Goal: Task Accomplishment & Management: Manage account settings

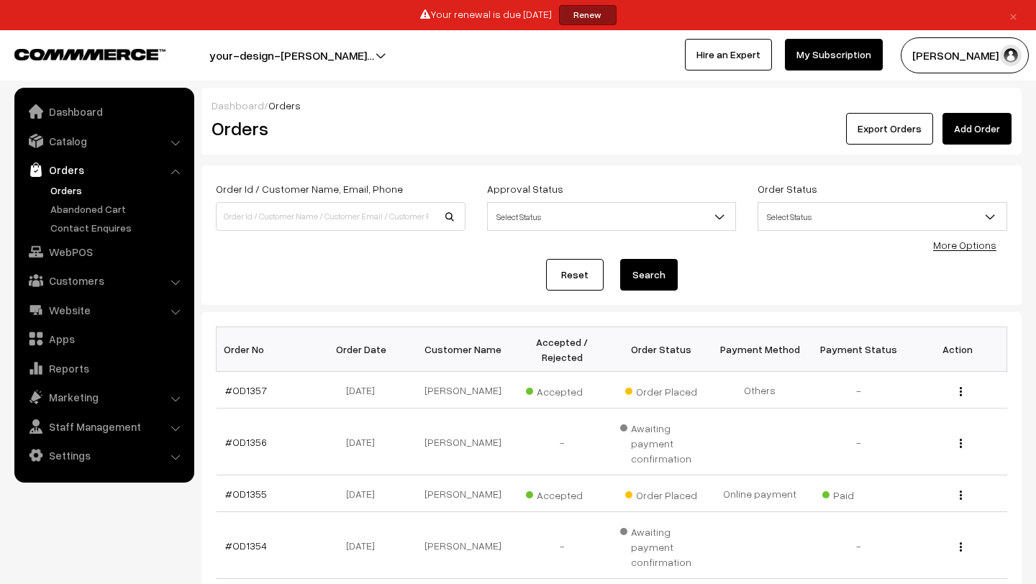
click at [63, 188] on link "Orders" at bounding box center [118, 190] width 142 height 15
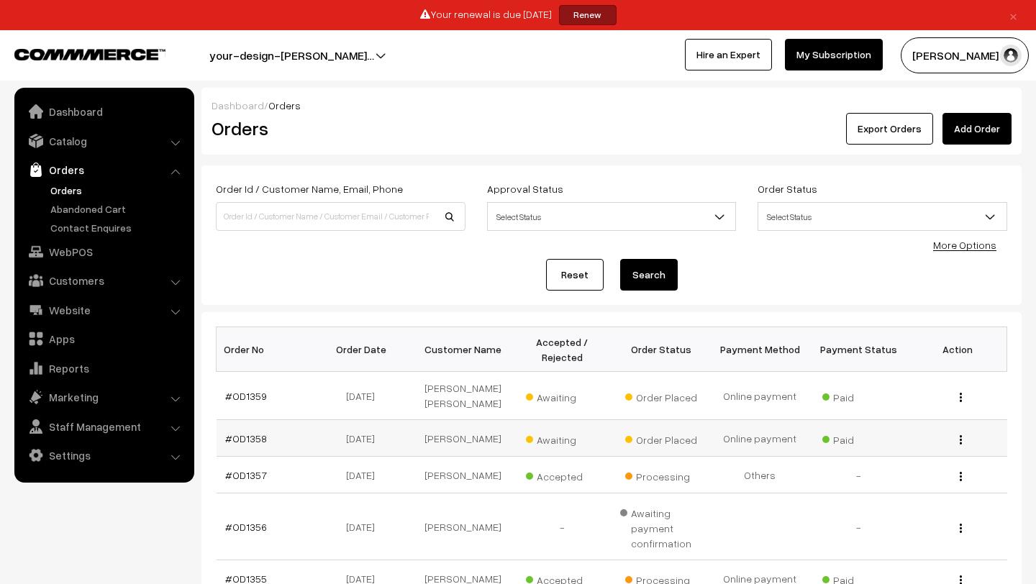
click at [560, 448] on span "Awaiting" at bounding box center [562, 438] width 72 height 19
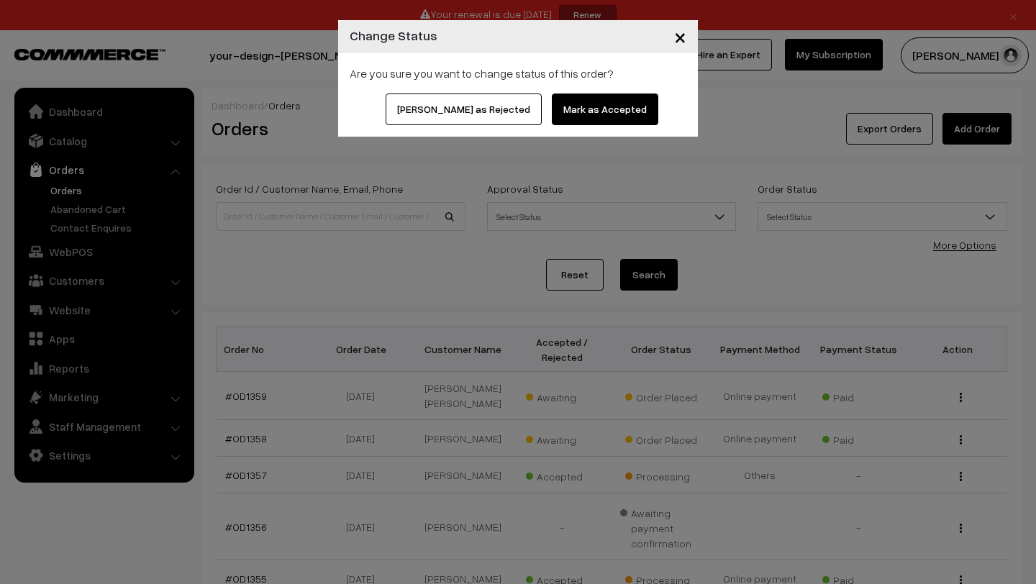
click at [570, 100] on button "Mark as Accepted" at bounding box center [605, 110] width 106 height 32
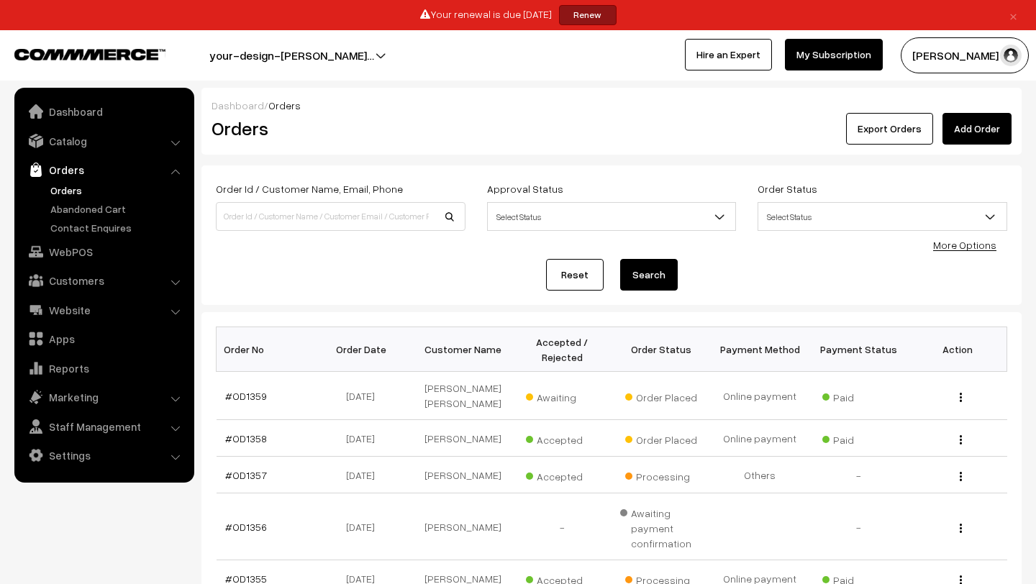
click at [550, 404] on span "Awaiting" at bounding box center [562, 395] width 72 height 19
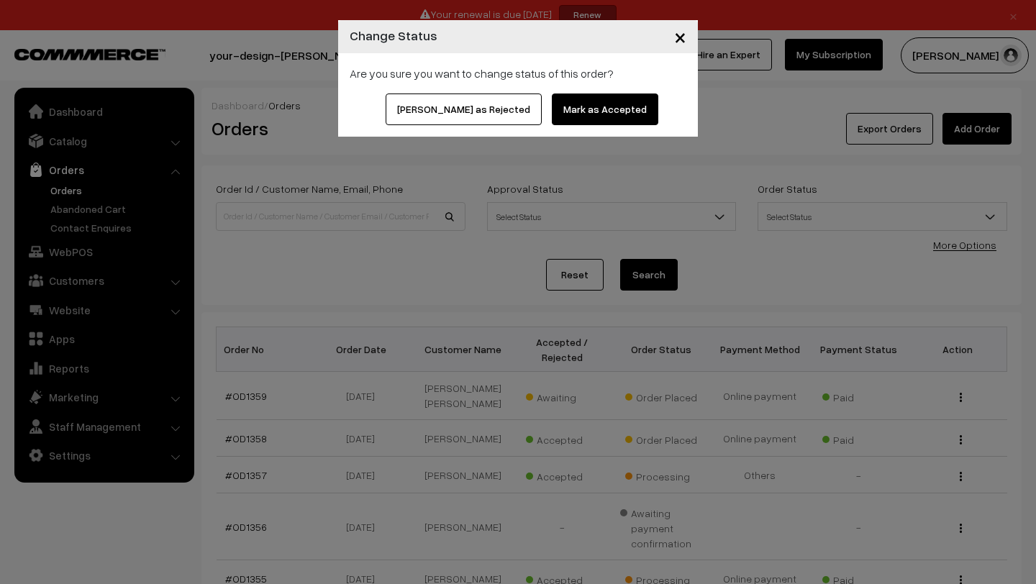
click at [566, 109] on button "Mark as Accepted" at bounding box center [605, 110] width 106 height 32
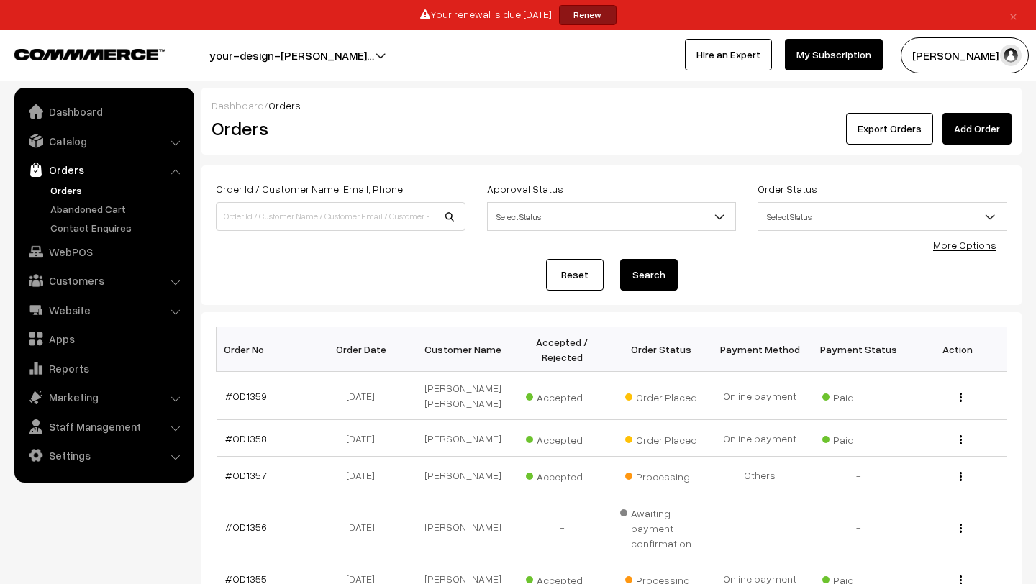
click at [82, 188] on link "Orders" at bounding box center [118, 190] width 142 height 15
click at [238, 445] on link "#OD1358" at bounding box center [246, 438] width 42 height 12
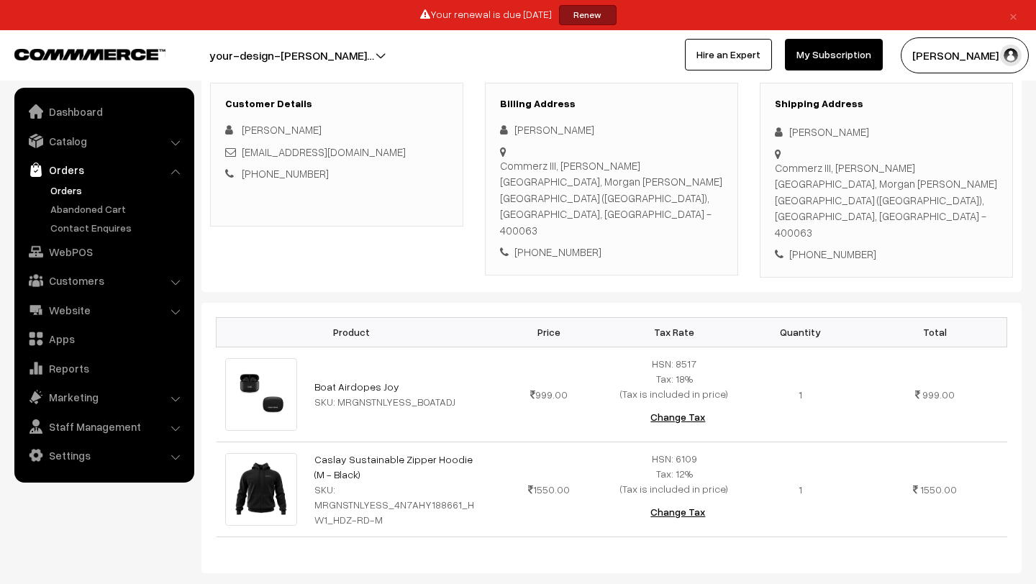
scroll to position [223, 0]
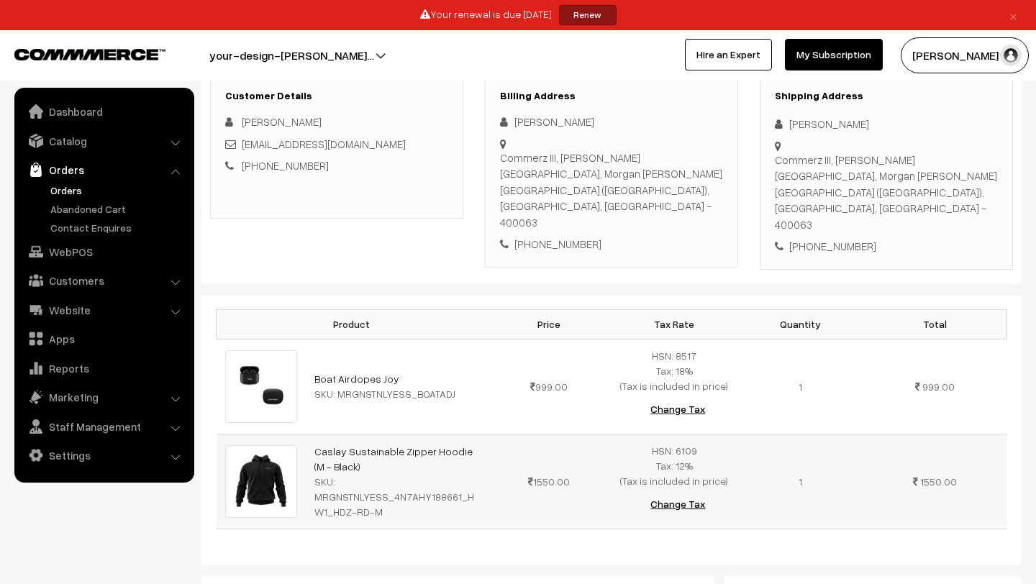
drag, startPoint x: 305, startPoint y: 394, endPoint x: 351, endPoint y: 420, distance: 52.8
click at [351, 434] on tr "Caslay Sustainable Zipper Hoodie (M - Black) SKU: MRGNSTNLYESS_4N7AHY188661_HW1…" at bounding box center [612, 481] width 791 height 95
click at [373, 434] on td "Caslay Sustainable Zipper Hoodie (M - Black) SKU: MRGNSTNLYESS_4N7AHY188661_HW1…" at bounding box center [396, 481] width 180 height 95
drag, startPoint x: 348, startPoint y: 430, endPoint x: 349, endPoint y: 413, distance: 16.6
click at [332, 434] on td "Caslay Sustainable Zipper Hoodie (M - Black) SKU: MRGNSTNLYESS_4N7AHY188661_HW1…" at bounding box center [396, 481] width 180 height 95
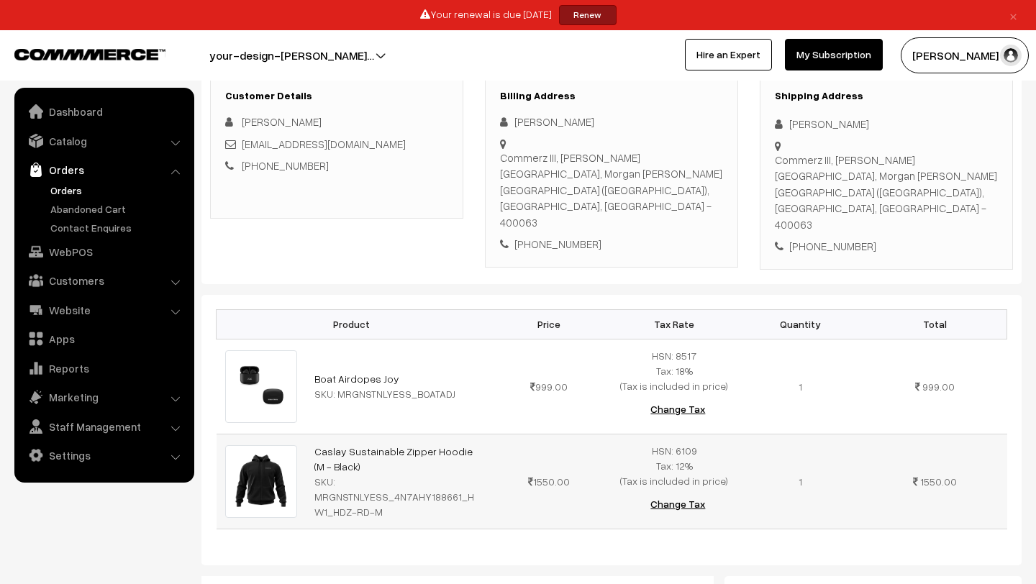
click at [349, 434] on td "Caslay Sustainable Zipper Hoodie (M - Black) SKU: MRGNSTNLYESS_4N7AHY188661_HW1…" at bounding box center [396, 481] width 180 height 95
drag, startPoint x: 343, startPoint y: 418, endPoint x: 315, endPoint y: 402, distance: 32.2
click at [315, 434] on td "Caslay Sustainable Zipper Hoodie (M - Black) SKU: MRGNSTNLYESS_4N7AHY188661_HW1…" at bounding box center [396, 481] width 180 height 95
copy link "Caslay Sustainable Zipper Hoodie (M - Black)"
click at [389, 474] on div "SKU: MRGNSTNLYESS_4N7AHY188661_HW1_HDZ-RD-M" at bounding box center [395, 496] width 163 height 45
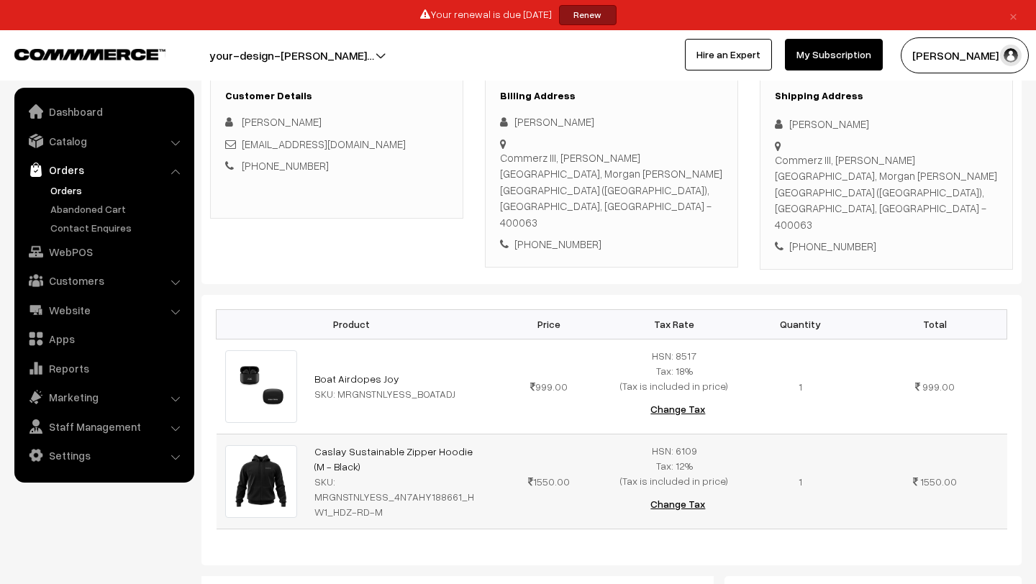
drag, startPoint x: 354, startPoint y: 422, endPoint x: 313, endPoint y: 404, distance: 44.8
click at [313, 434] on td "Caslay Sustainable Zipper Hoodie (M - Black) SKU: MRGNSTNLYESS_4N7AHY188661_HW1…" at bounding box center [396, 481] width 180 height 95
copy link "Caslay Sustainable Zipper Hoodie (M - Black)"
click at [68, 185] on link "Orders" at bounding box center [118, 190] width 142 height 15
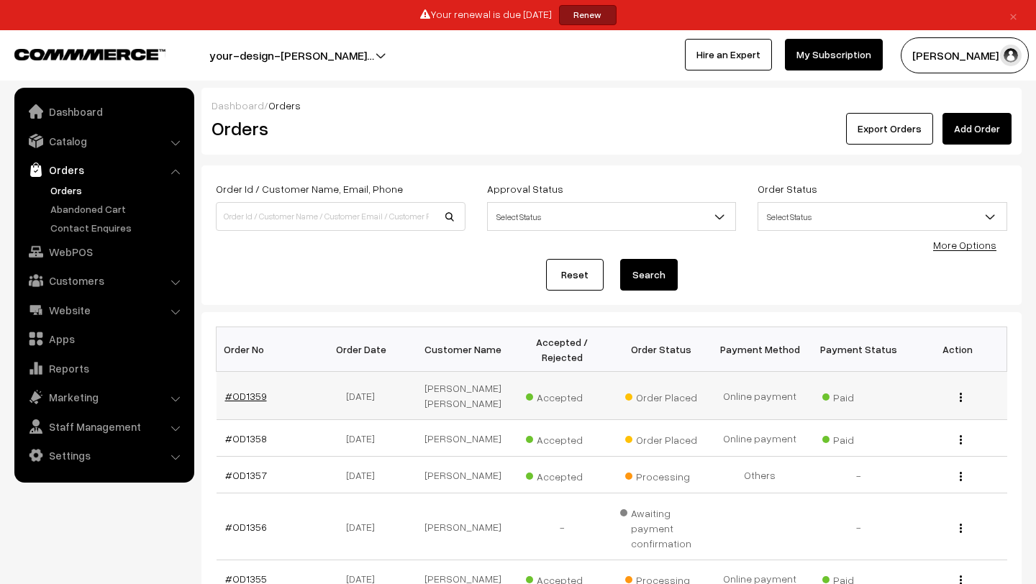
click at [248, 399] on link "#OD1359" at bounding box center [246, 396] width 42 height 12
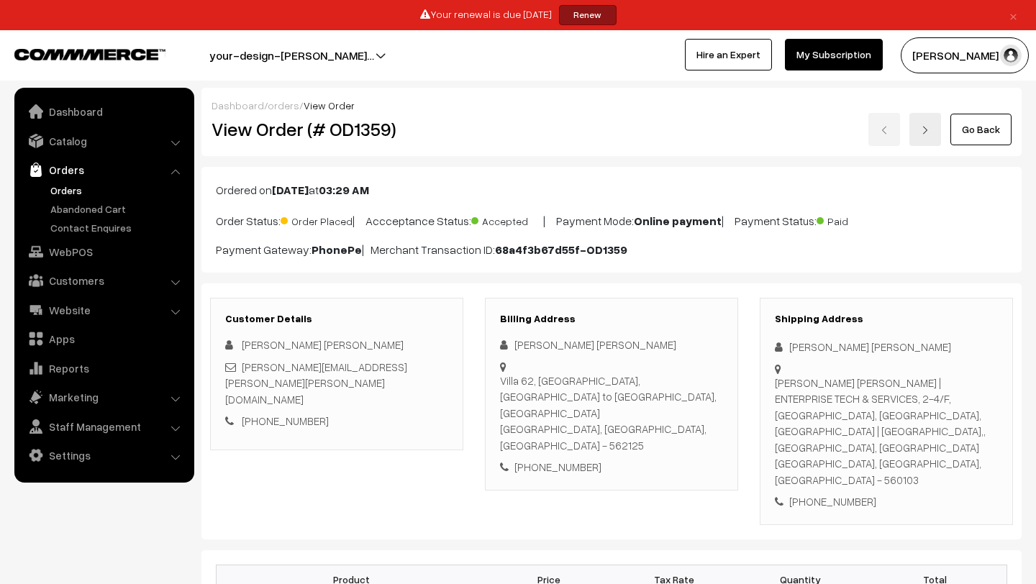
scroll to position [198, 0]
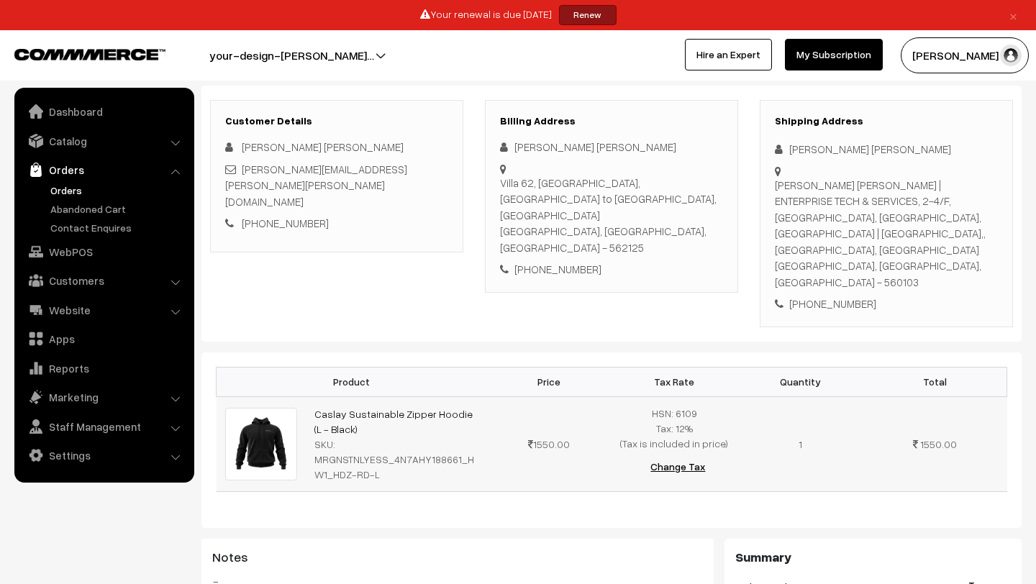
drag, startPoint x: 298, startPoint y: 376, endPoint x: 363, endPoint y: 392, distance: 66.8
click at [363, 396] on tr "Caslay Sustainable Zipper Hoodie (L - Black) SKU: MRGNSTNLYESS_4N7AHY188661_HW1…" at bounding box center [612, 443] width 791 height 95
drag, startPoint x: 301, startPoint y: 383, endPoint x: 352, endPoint y: 401, distance: 54.4
click at [352, 401] on tr "Caslay Sustainable Zipper Hoodie (L - Black) SKU: MRGNSTNLYESS_4N7AHY188661_HW1…" at bounding box center [612, 443] width 791 height 95
copy tr "Caslay Sustainable Zipper Hoodie (L - Black)"
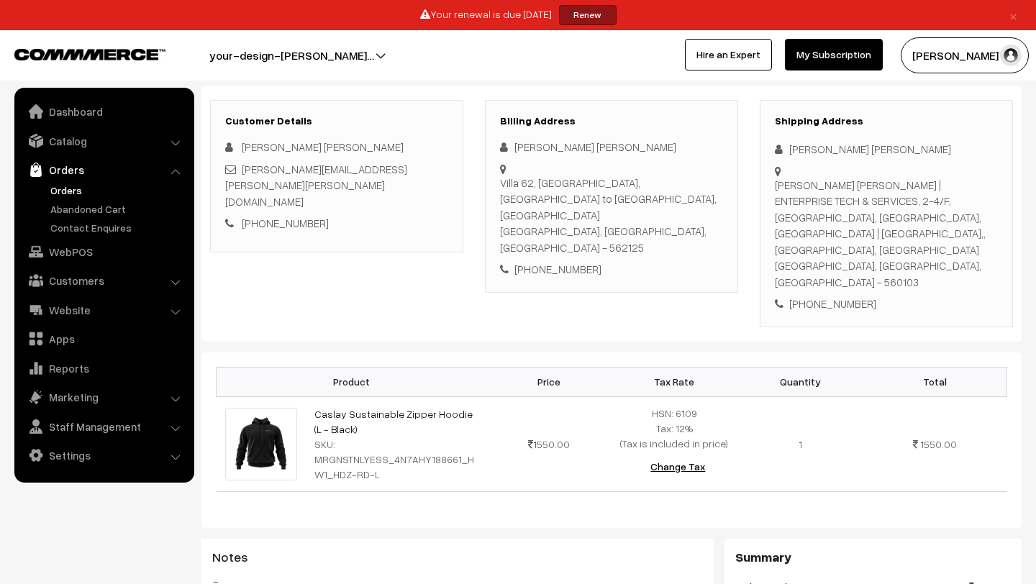
click at [73, 191] on link "Orders" at bounding box center [118, 190] width 142 height 15
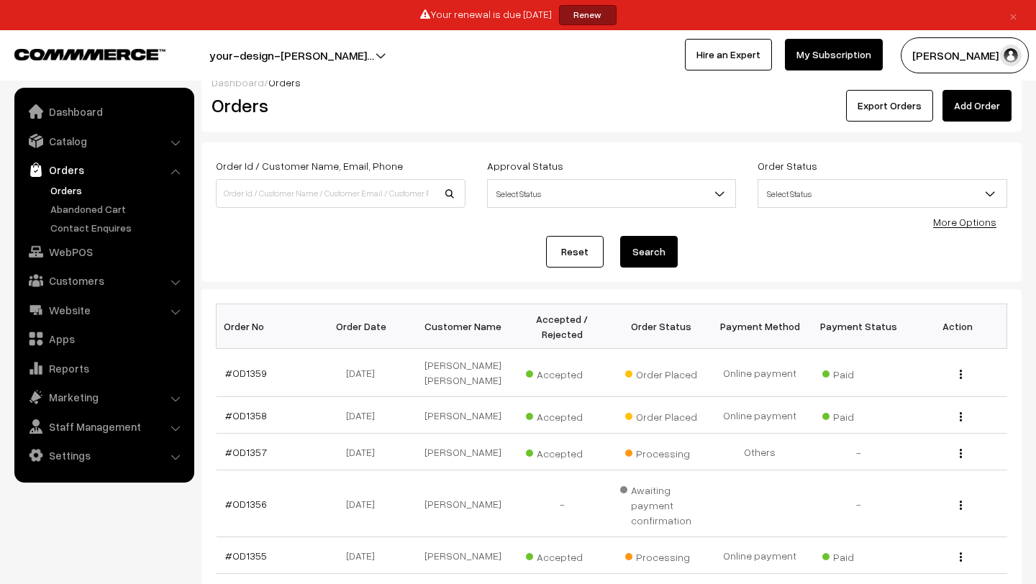
scroll to position [25, 0]
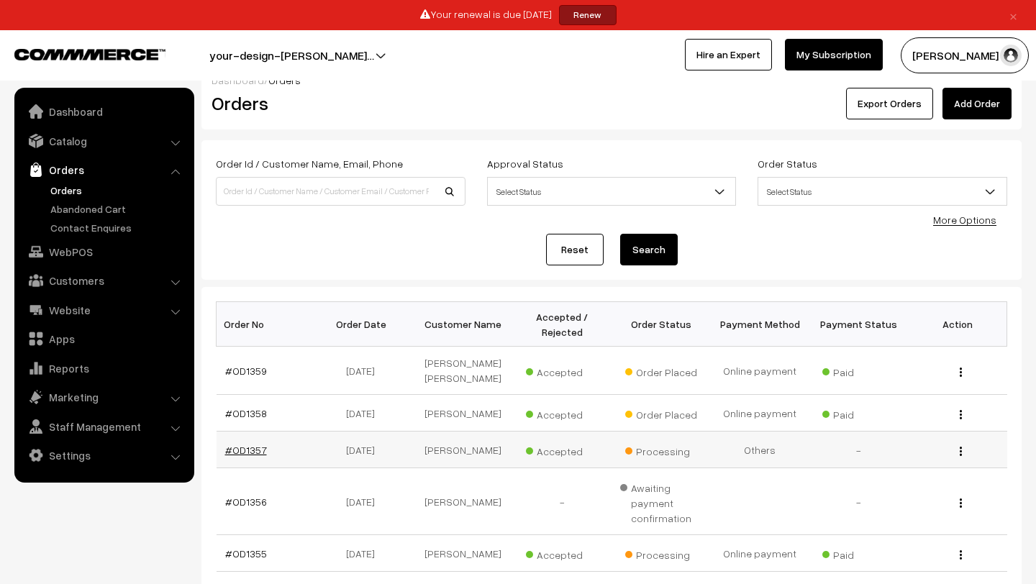
click at [240, 456] on link "#OD1357" at bounding box center [246, 450] width 42 height 12
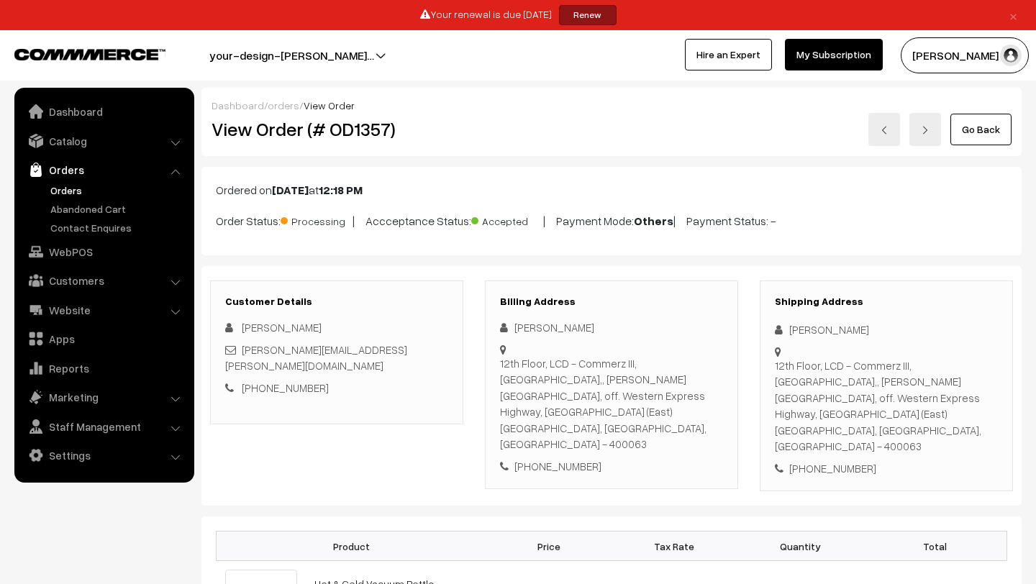
scroll to position [241, 0]
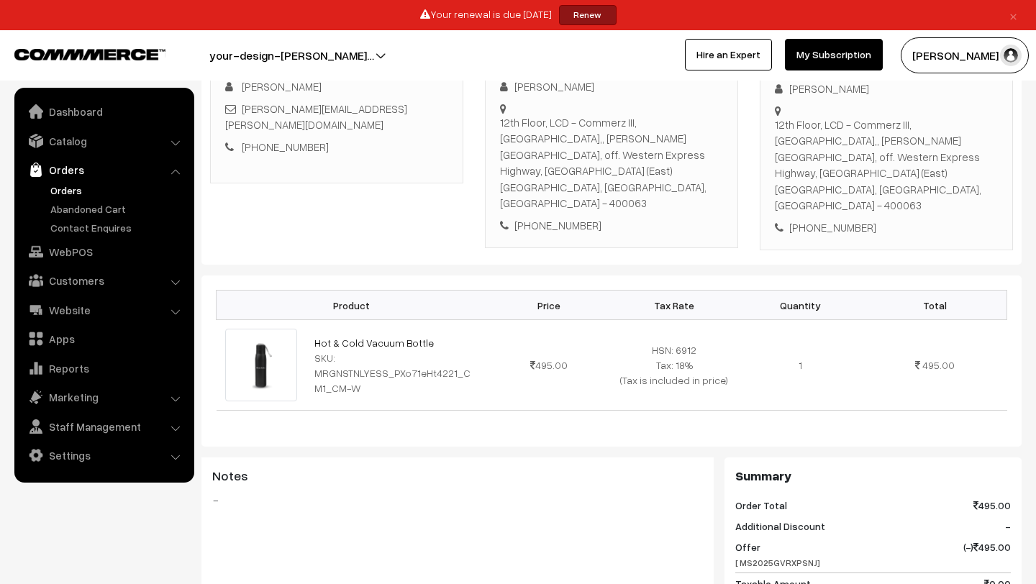
click at [73, 186] on link "Orders" at bounding box center [118, 190] width 142 height 15
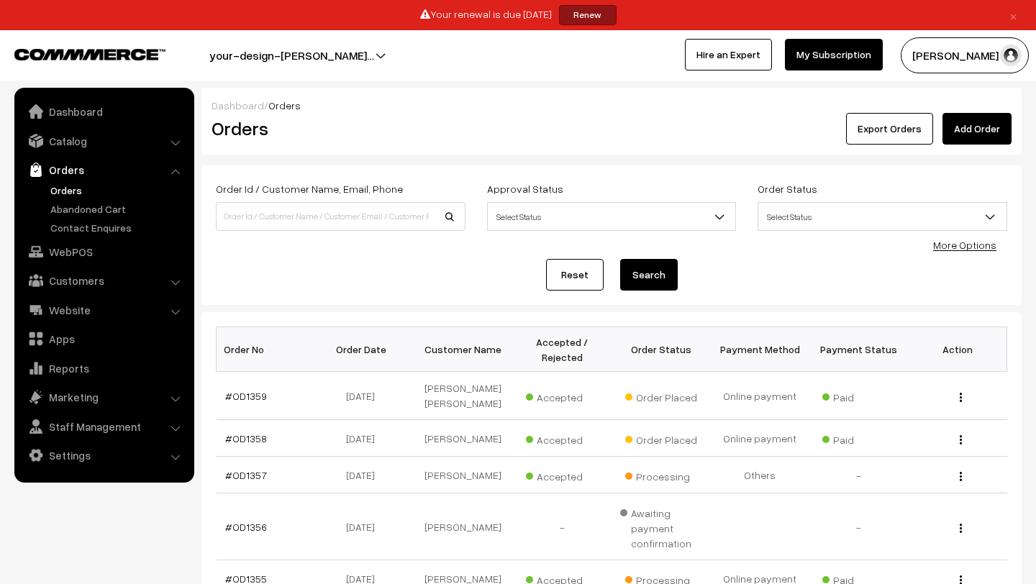
click at [73, 189] on link "Orders" at bounding box center [118, 190] width 142 height 15
click at [476, 494] on td "[PERSON_NAME]" at bounding box center [463, 475] width 99 height 37
click at [73, 186] on link "Orders" at bounding box center [118, 190] width 142 height 15
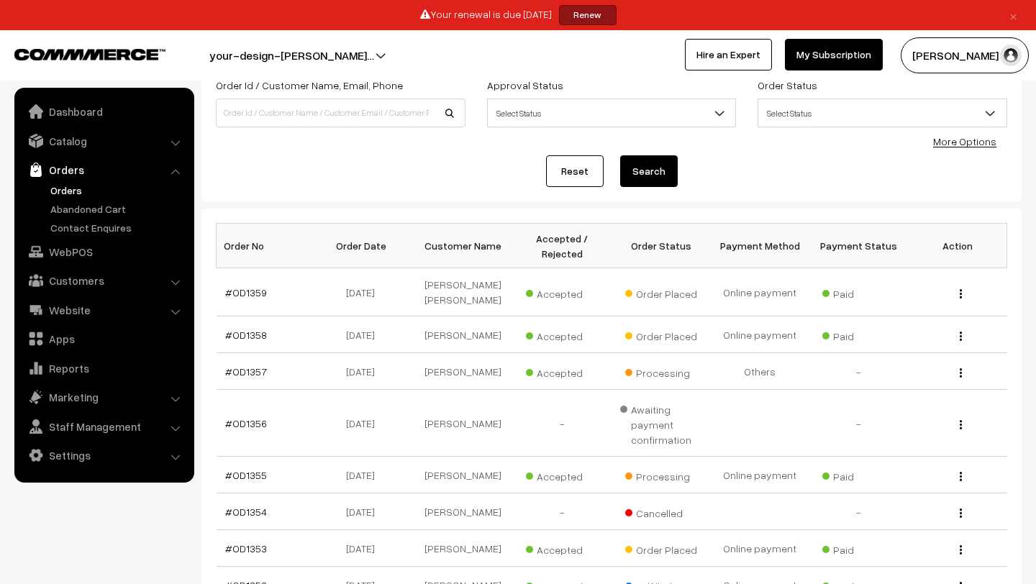
scroll to position [331, 0]
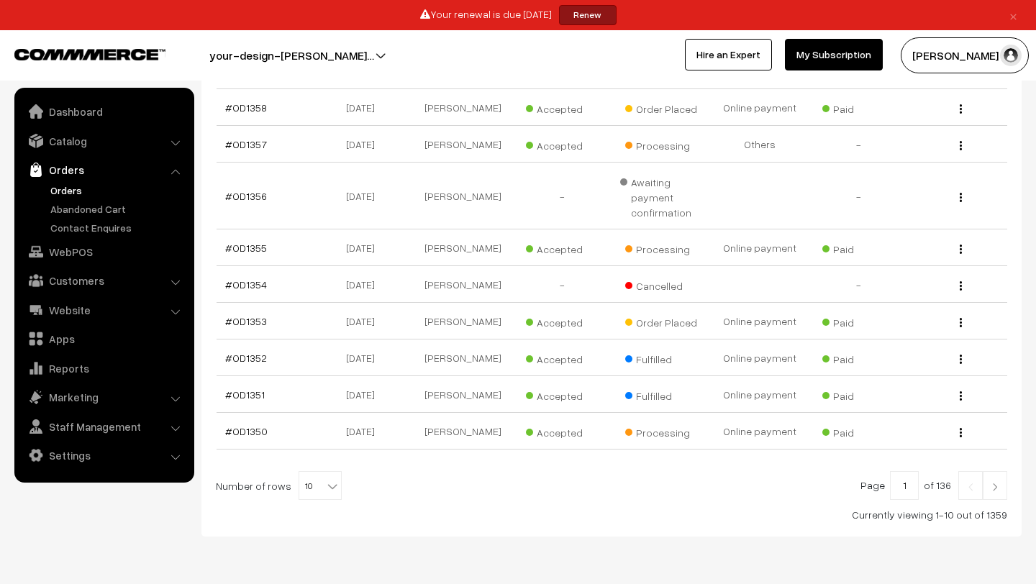
click at [301, 501] on span "10" at bounding box center [320, 486] width 42 height 29
select select "50"
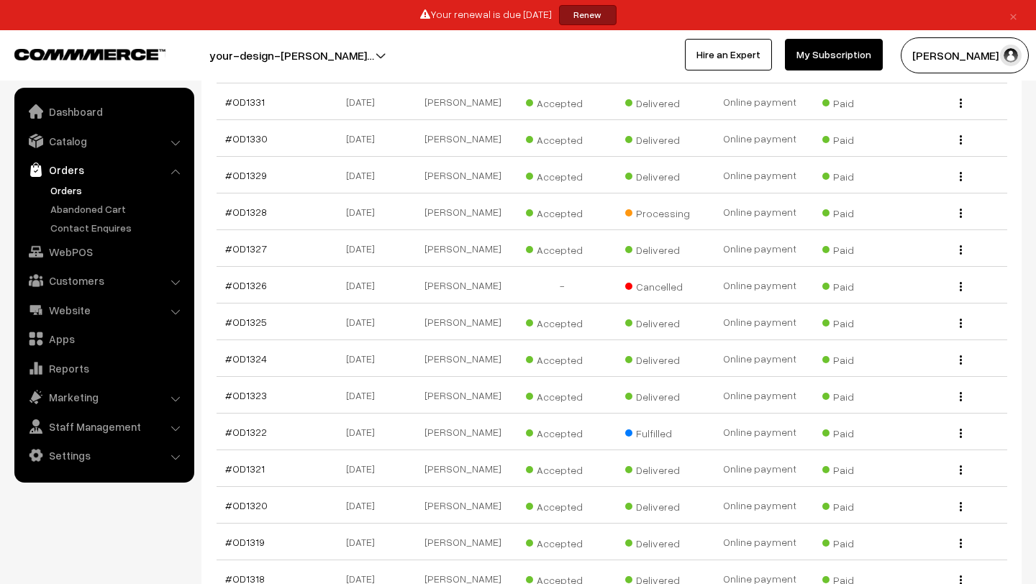
scroll to position [1351, 0]
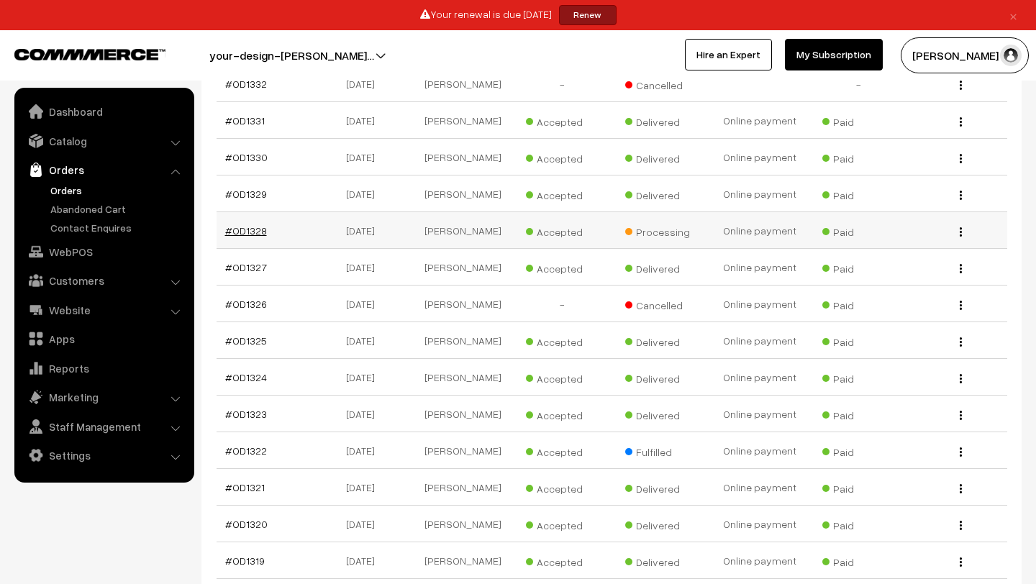
click at [254, 237] on link "#OD1328" at bounding box center [246, 230] width 42 height 12
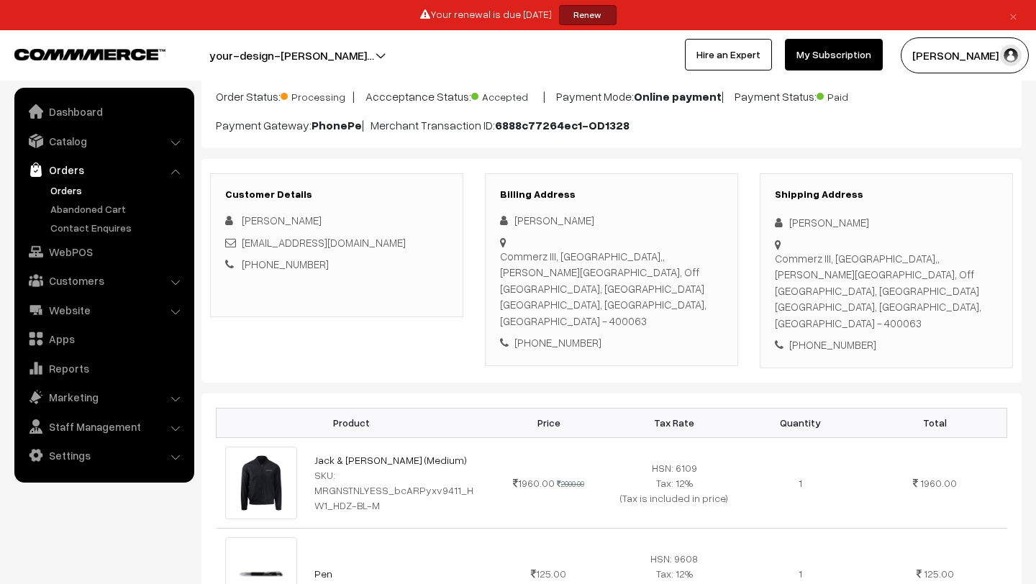
scroll to position [190, 0]
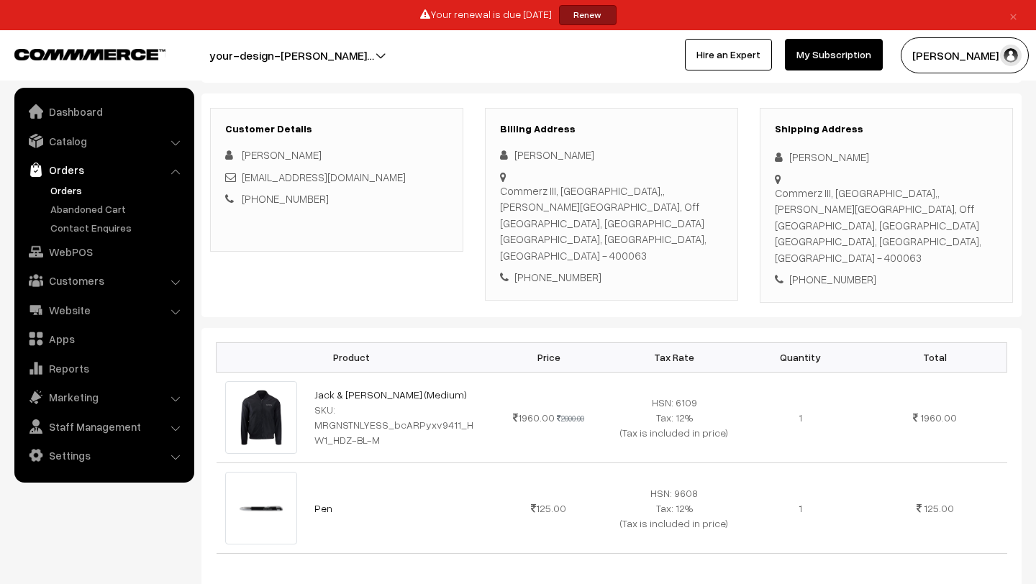
click at [827, 271] on div "+91 9029397713" at bounding box center [886, 279] width 223 height 17
copy div "9029397713"
click at [263, 180] on link "Umesh.singh97713@gmail.com" at bounding box center [324, 177] width 164 height 13
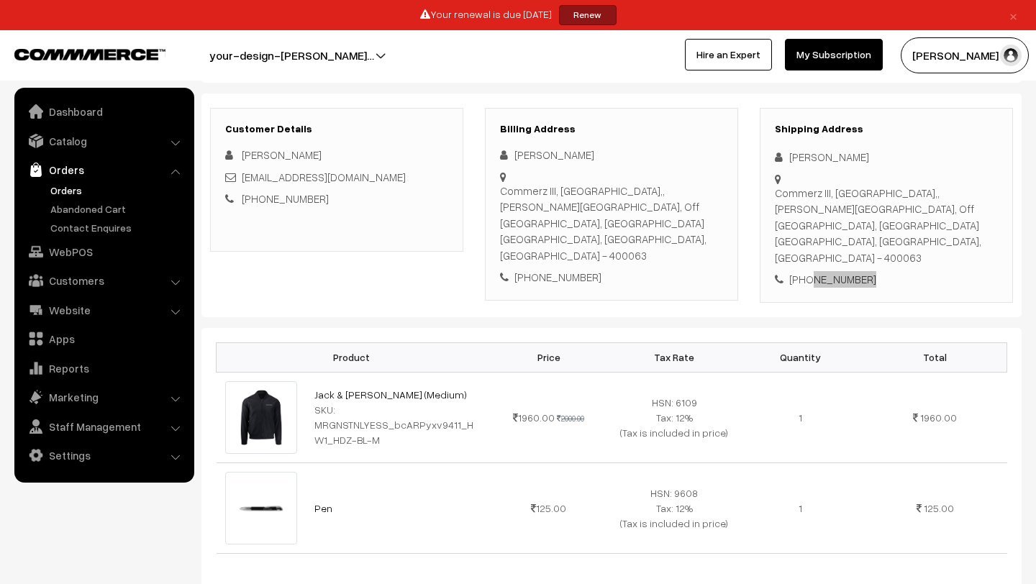
click at [263, 180] on link "Umesh.singh97713@gmail.com" at bounding box center [324, 177] width 164 height 13
click at [271, 177] on link "Umesh.singh97713@gmail.com" at bounding box center [324, 177] width 164 height 13
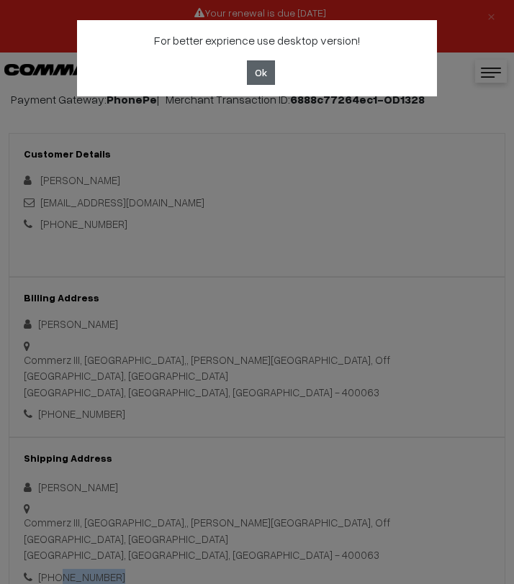
click at [263, 76] on button "Ok" at bounding box center [261, 72] width 28 height 24
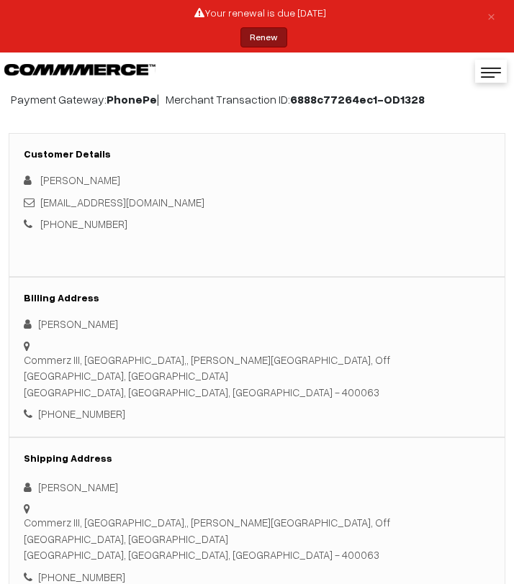
click at [435, 165] on div "Customer Details Umesh Singh Umesh.singh97713@gmail.com +91 9029397713" at bounding box center [257, 205] width 496 height 144
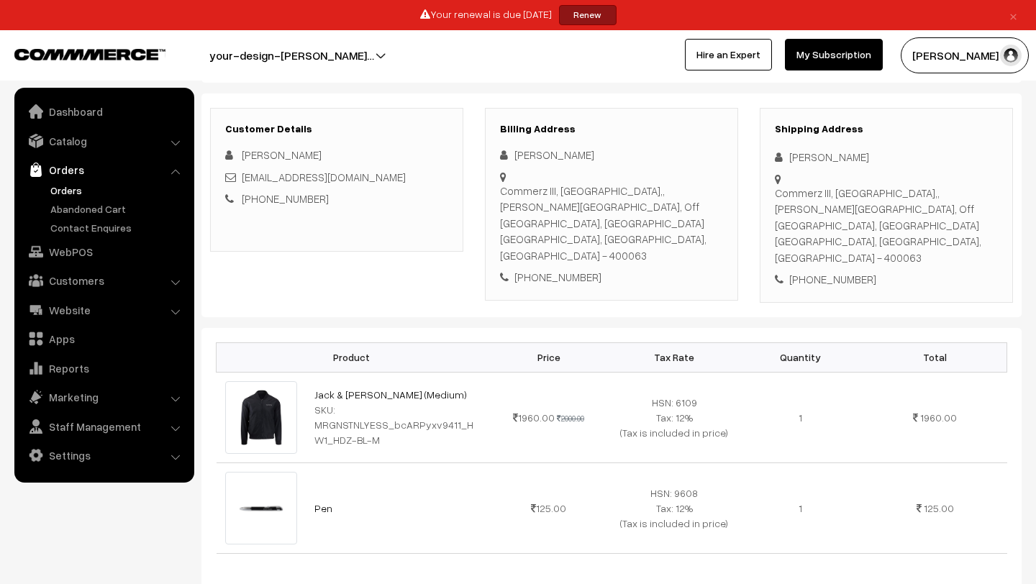
click at [64, 191] on link "Orders" at bounding box center [118, 190] width 142 height 15
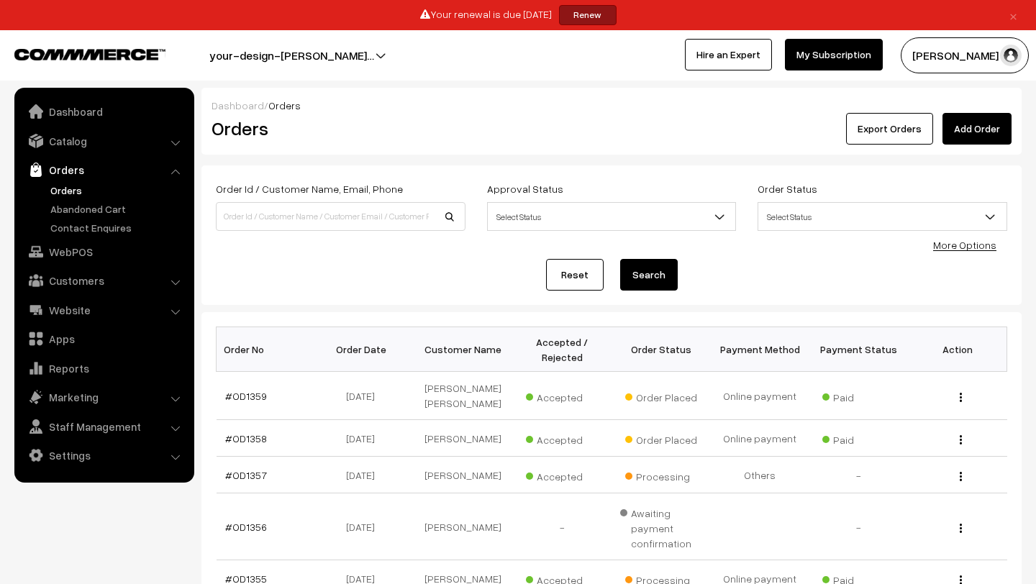
click at [969, 59] on button "[PERSON_NAME] N.P" at bounding box center [965, 55] width 128 height 36
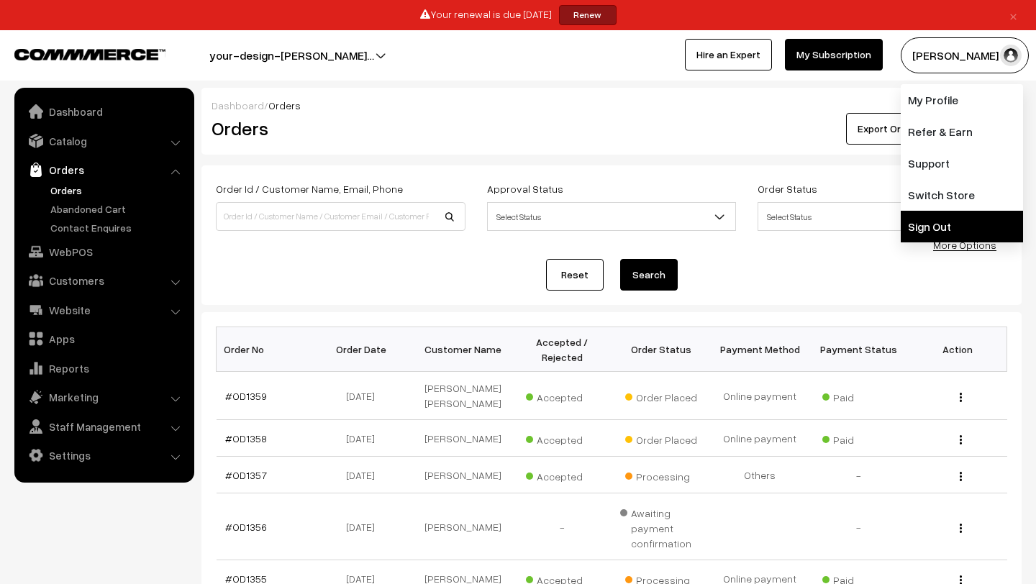
click at [960, 237] on link "Sign Out" at bounding box center [962, 227] width 122 height 32
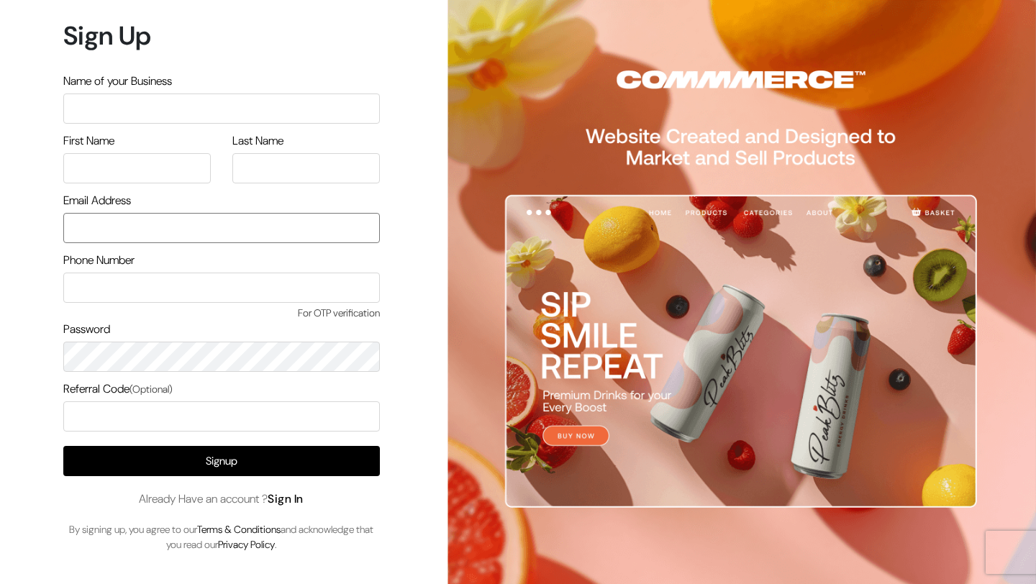
type input "lokesh@yourdesignstore.in"
click at [281, 495] on link "Sign In" at bounding box center [286, 498] width 36 height 15
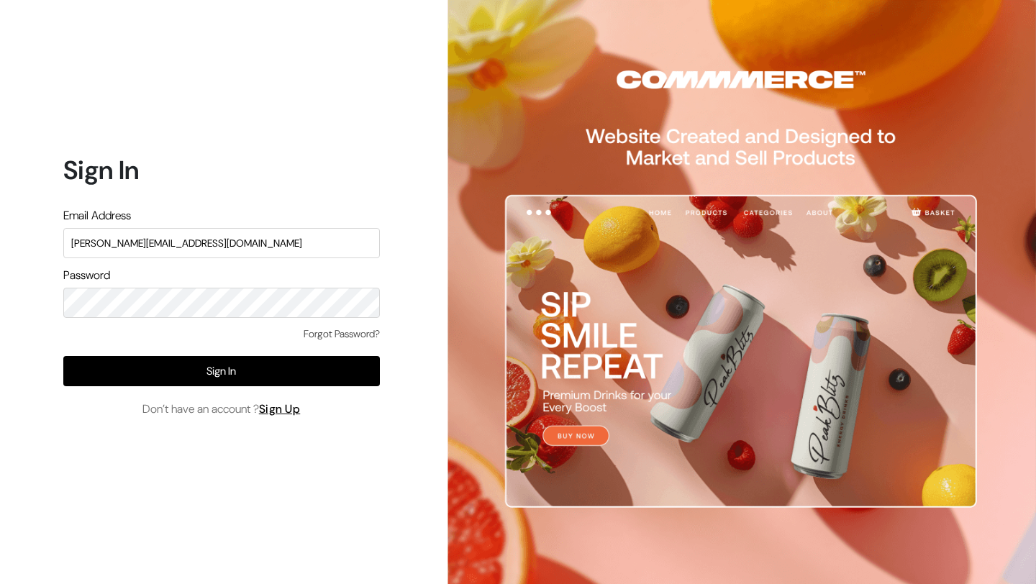
click at [235, 238] on input "[PERSON_NAME][EMAIL_ADDRESS][DOMAIN_NAME]" at bounding box center [221, 243] width 317 height 30
type input "[EMAIL_ADDRESS][DOMAIN_NAME]"
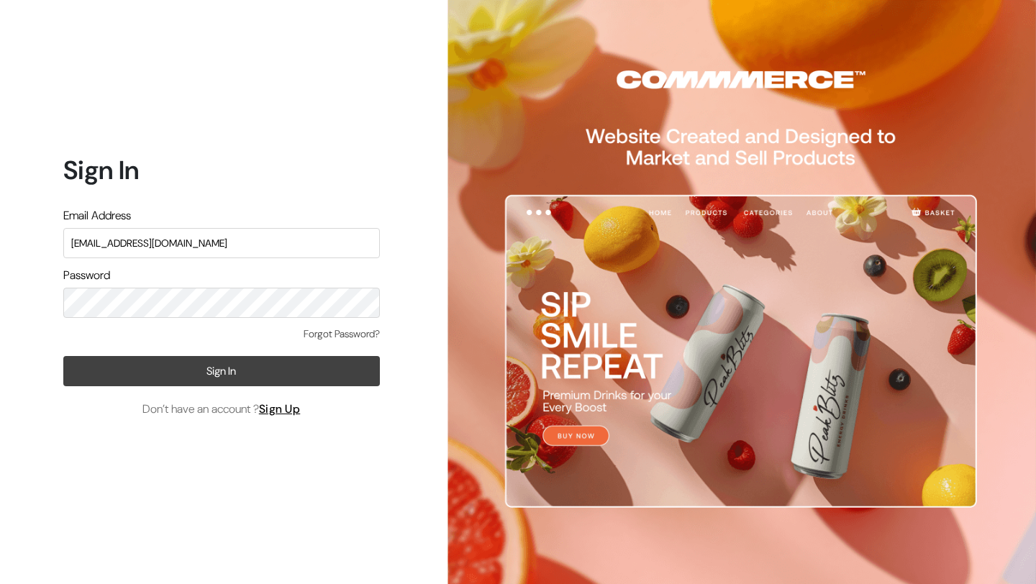
click at [211, 368] on button "Sign In" at bounding box center [221, 371] width 317 height 30
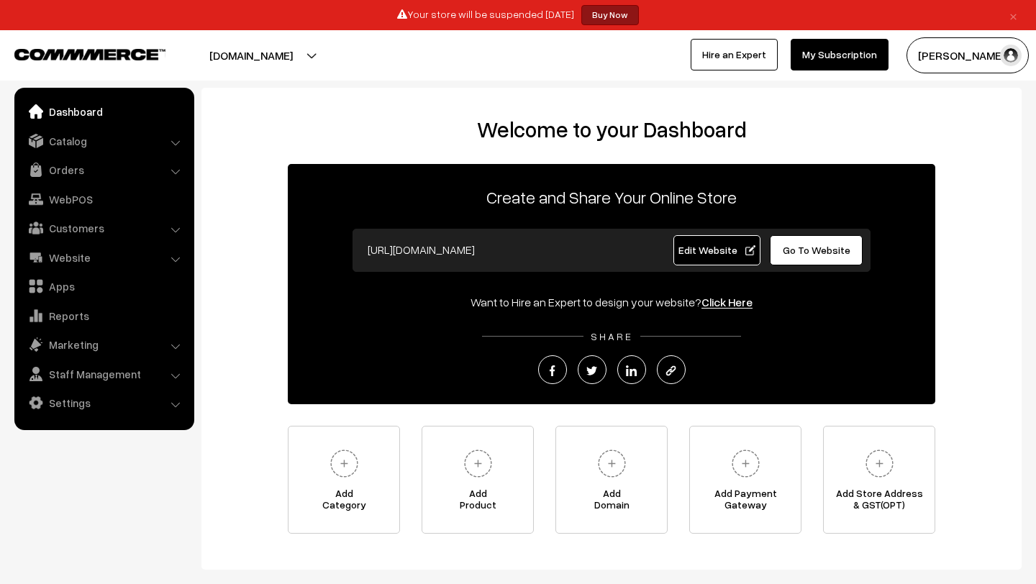
click at [88, 155] on ul "Dashboard Catalog" at bounding box center [104, 259] width 180 height 342
click at [69, 173] on link "Orders" at bounding box center [103, 170] width 171 height 26
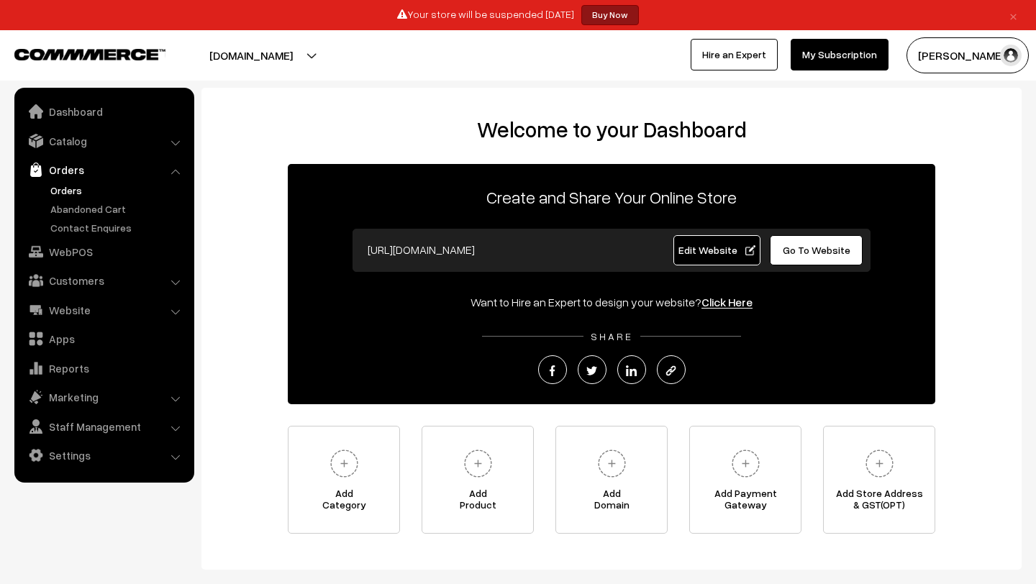
click at [76, 183] on link "Orders" at bounding box center [118, 190] width 142 height 15
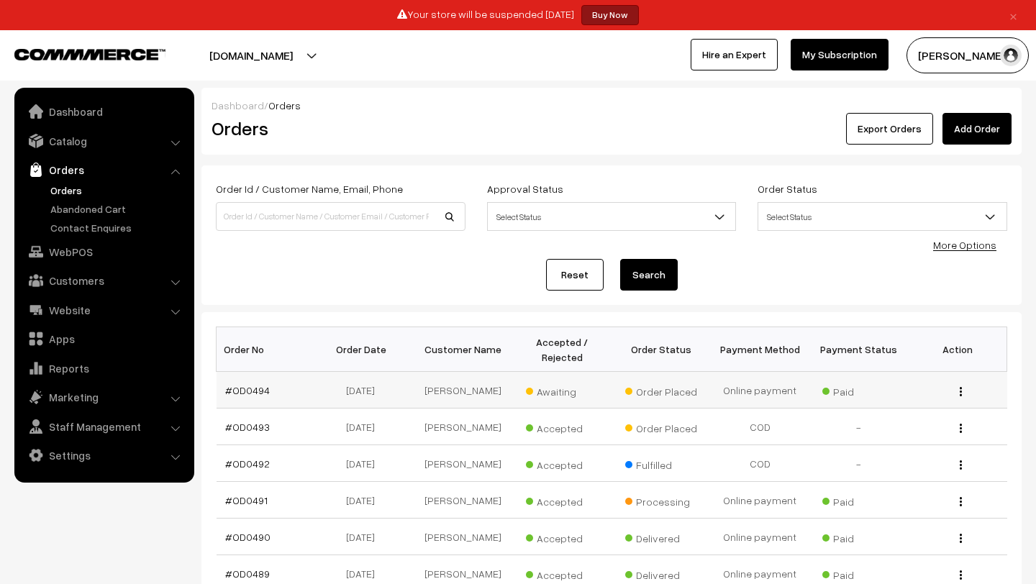
click at [562, 394] on span "Awaiting" at bounding box center [562, 390] width 72 height 19
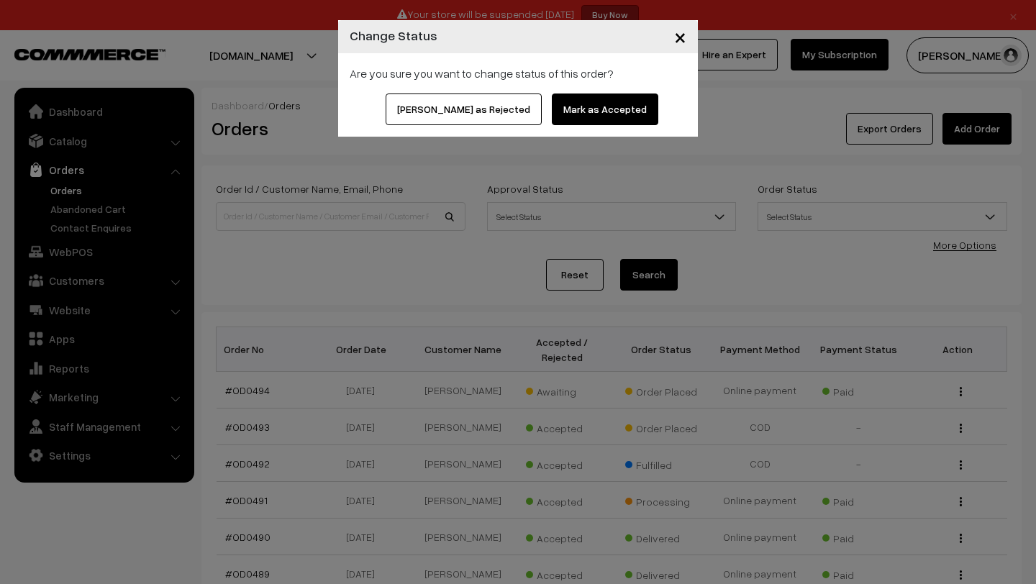
click at [591, 110] on button "Mark as Accepted" at bounding box center [605, 110] width 106 height 32
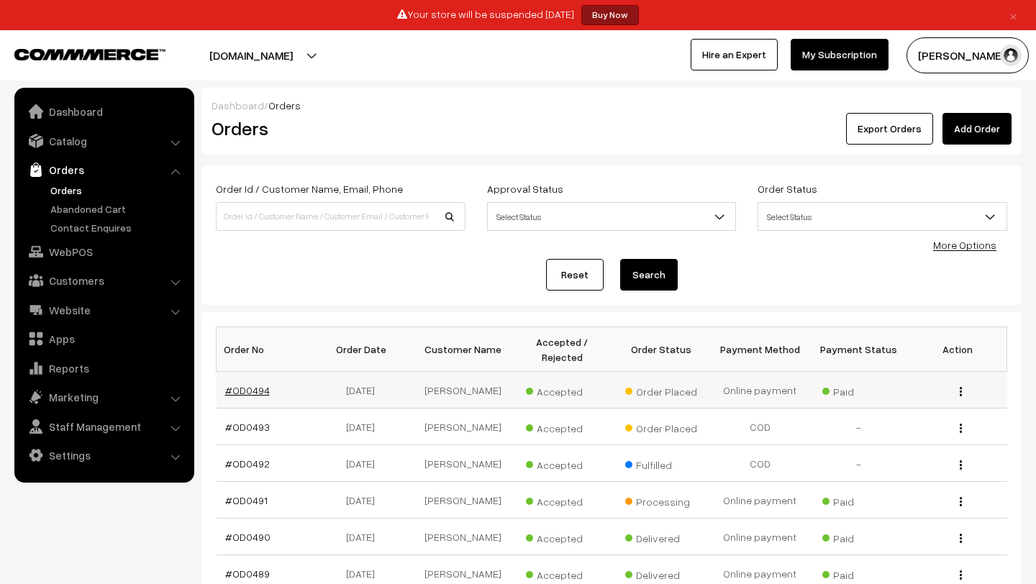
click at [236, 393] on link "#OD0494" at bounding box center [247, 390] width 45 height 12
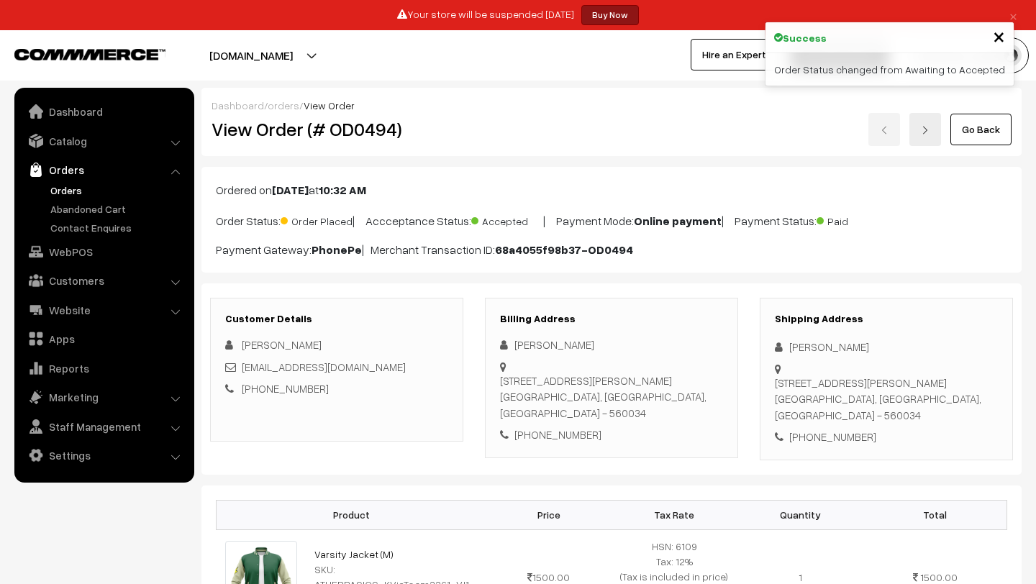
click at [68, 186] on link "Orders" at bounding box center [118, 190] width 142 height 15
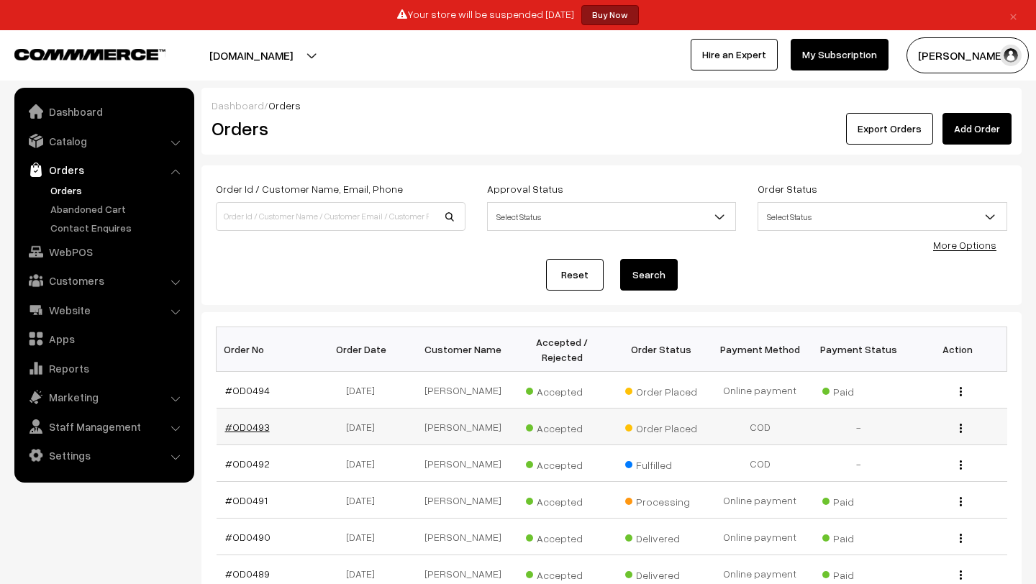
click at [249, 426] on link "#OD0493" at bounding box center [247, 427] width 45 height 12
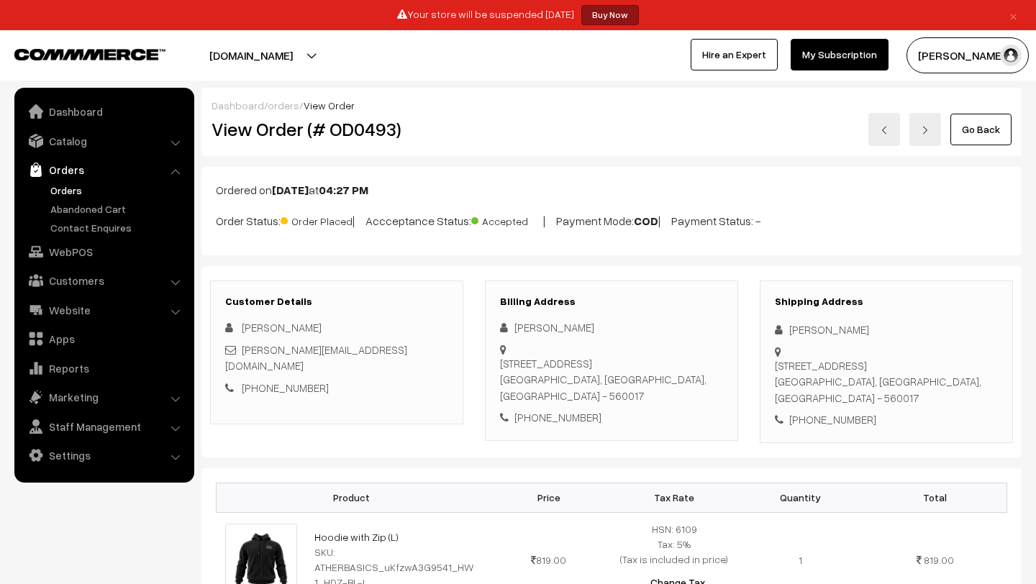
scroll to position [155, 0]
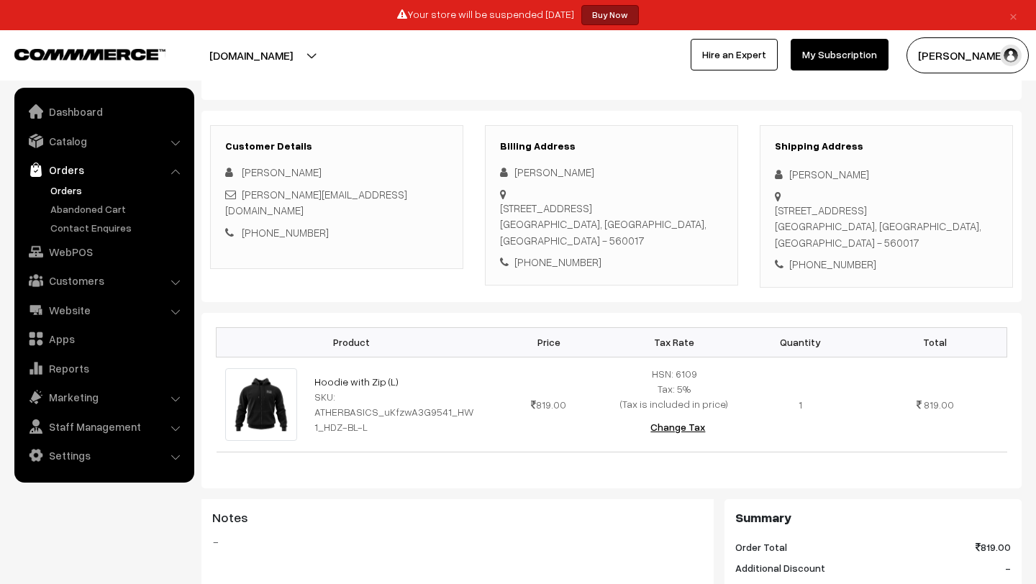
click at [68, 186] on link "Orders" at bounding box center [118, 190] width 142 height 15
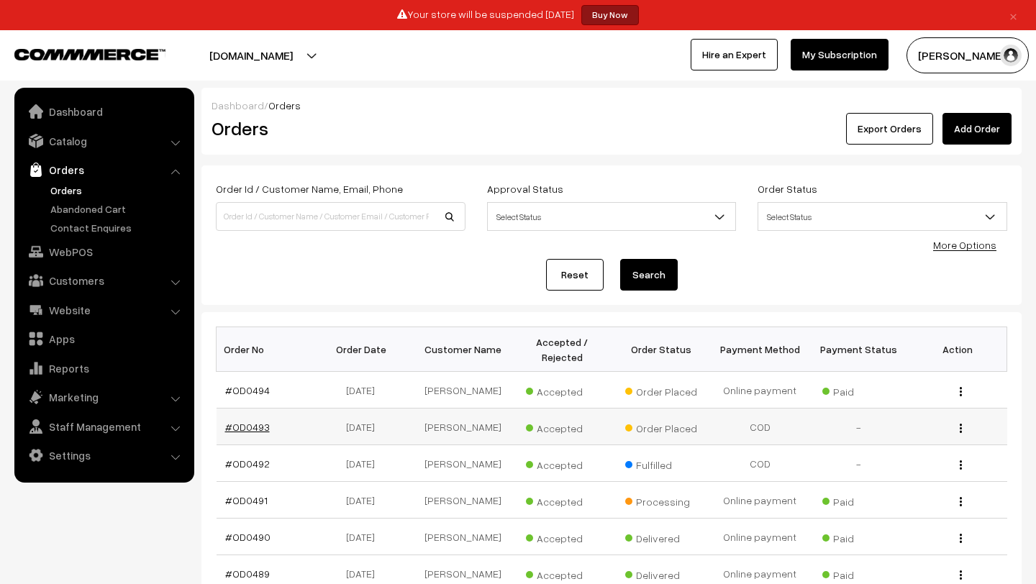
click at [243, 422] on link "#OD0493" at bounding box center [247, 427] width 45 height 12
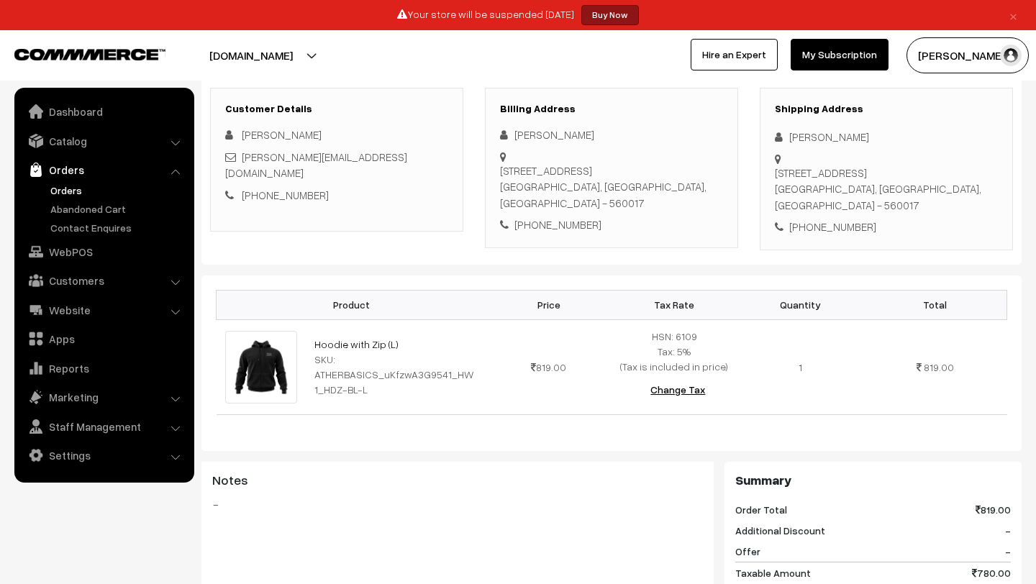
scroll to position [332, 0]
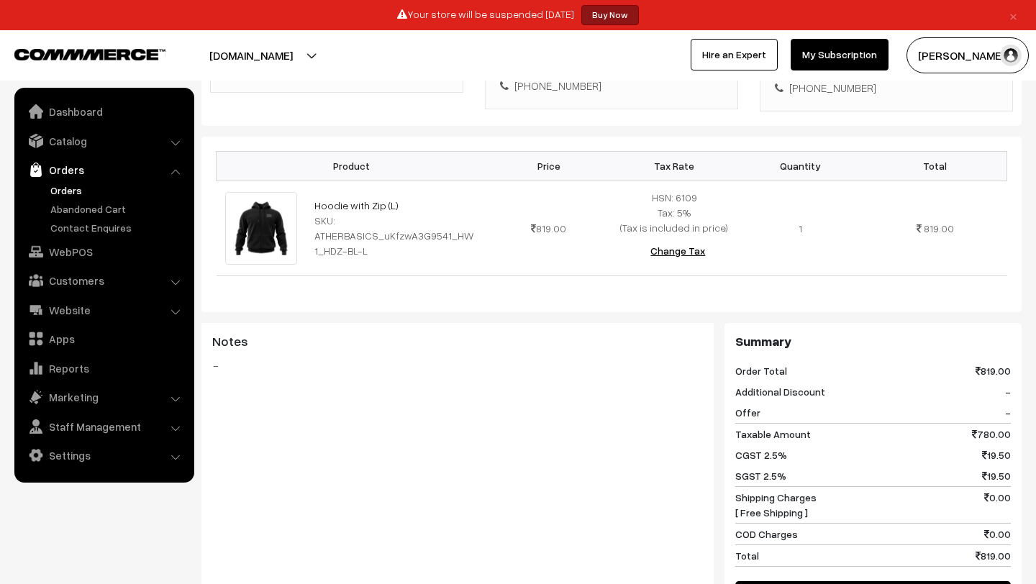
click at [86, 181] on link "Orders" at bounding box center [103, 170] width 171 height 26
click at [67, 194] on link "Orders" at bounding box center [118, 190] width 142 height 15
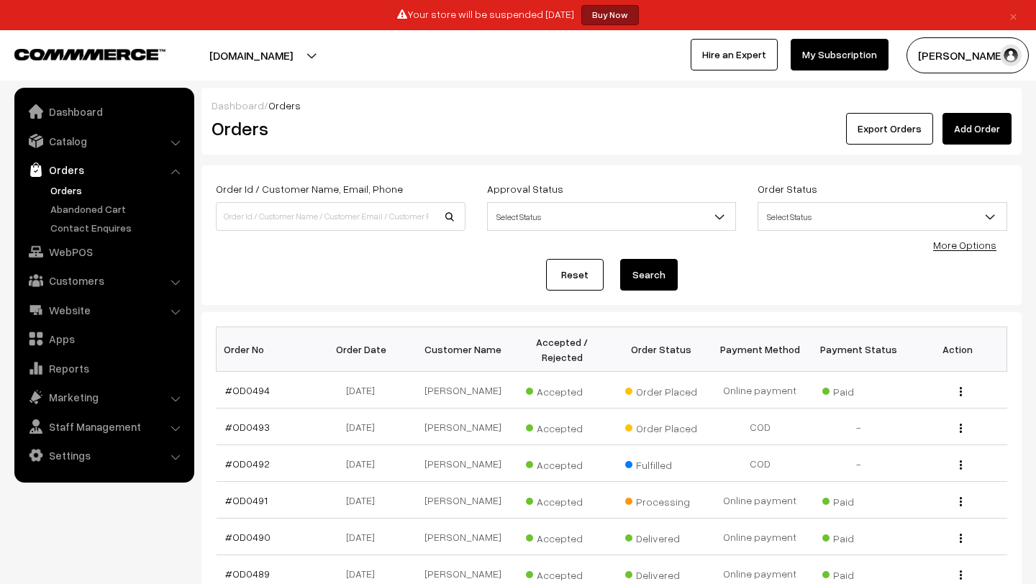
scroll to position [191, 0]
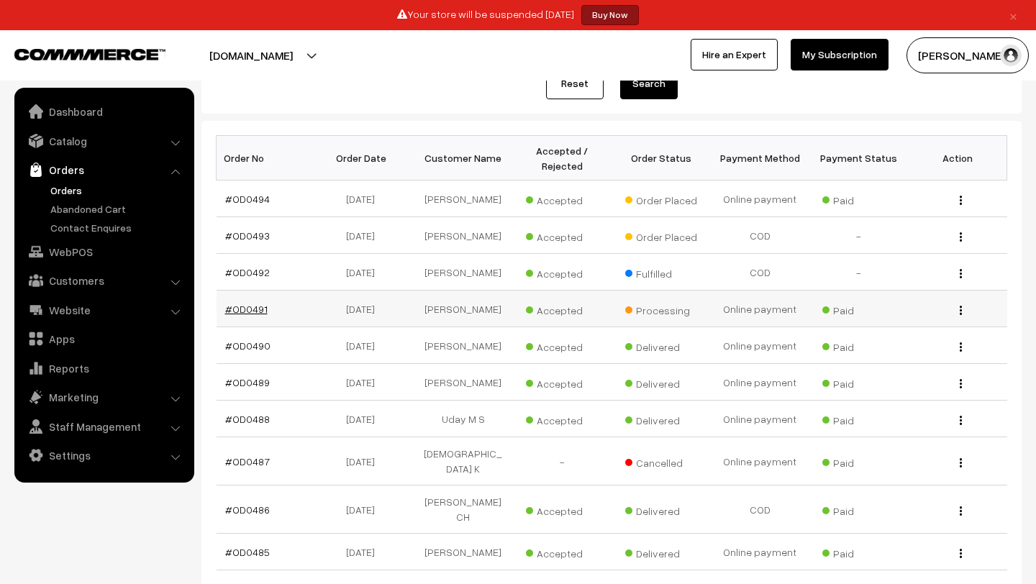
click at [250, 315] on link "#OD0491" at bounding box center [246, 309] width 42 height 12
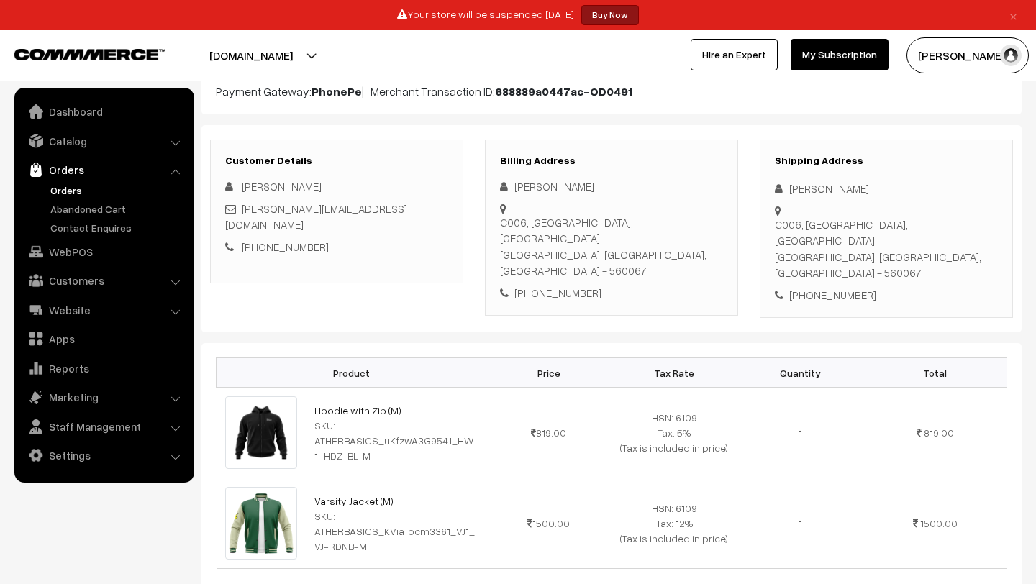
scroll to position [137, 0]
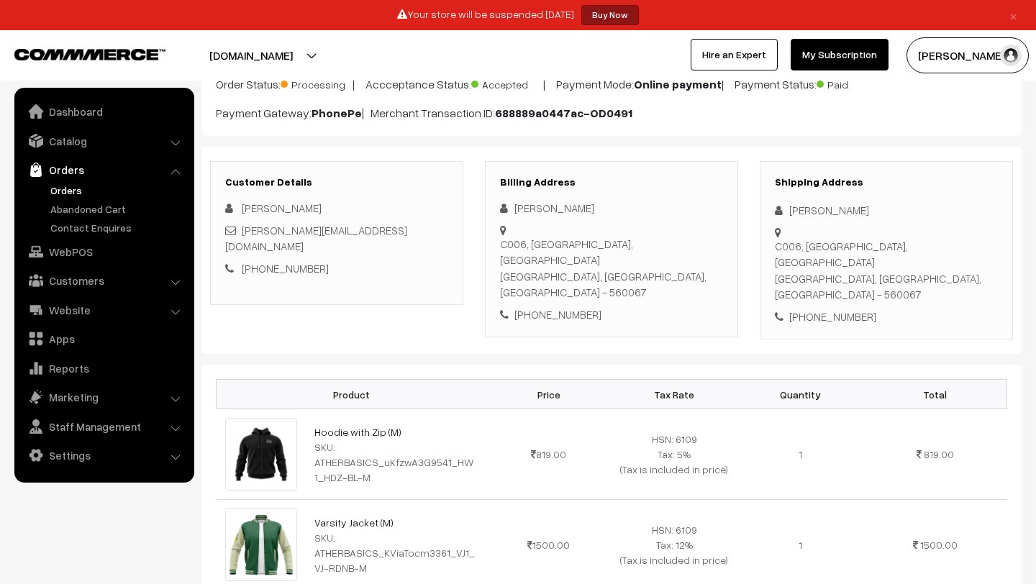
click at [839, 309] on div "[PHONE_NUMBER]" at bounding box center [886, 317] width 223 height 17
copy div "9677053661"
click at [52, 198] on ul "Orders" at bounding box center [104, 209] width 173 height 53
click at [943, 59] on button "Madhu K" at bounding box center [968, 55] width 122 height 36
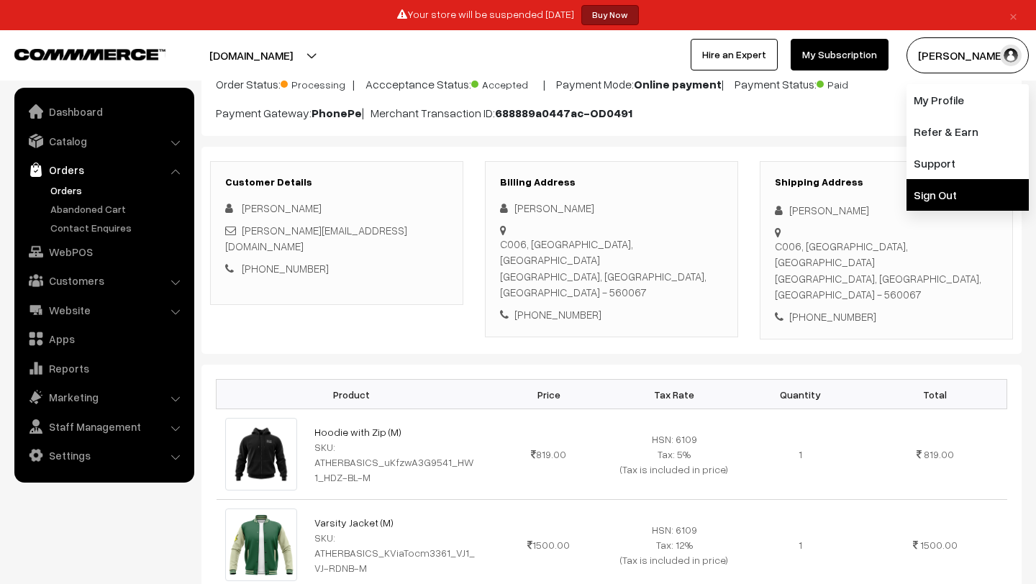
click at [929, 193] on link "Sign Out" at bounding box center [968, 195] width 122 height 32
